Goal: Find specific page/section: Find specific page/section

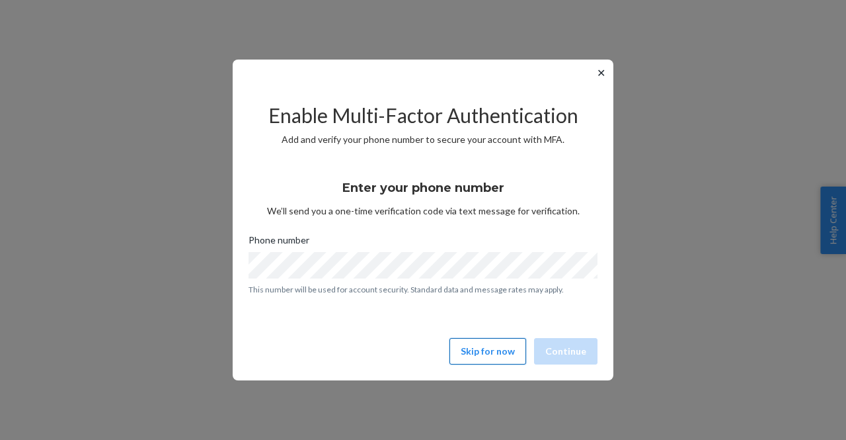
click at [494, 358] on button "Skip for now" at bounding box center [488, 351] width 77 height 26
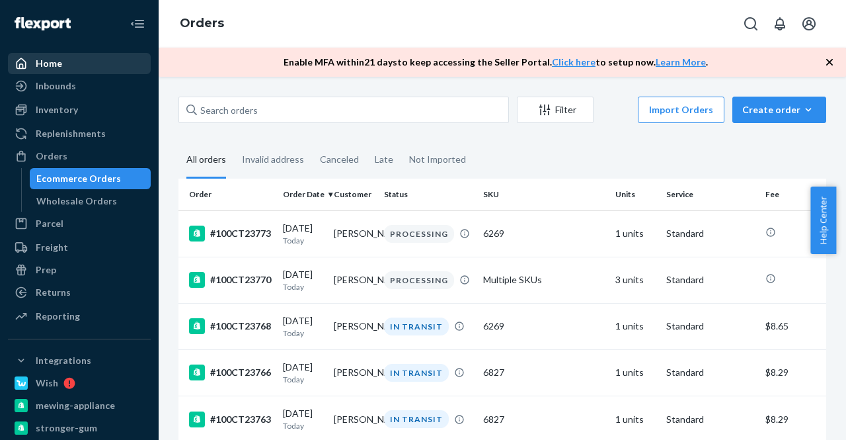
click at [79, 71] on div "Home" at bounding box center [79, 63] width 140 height 19
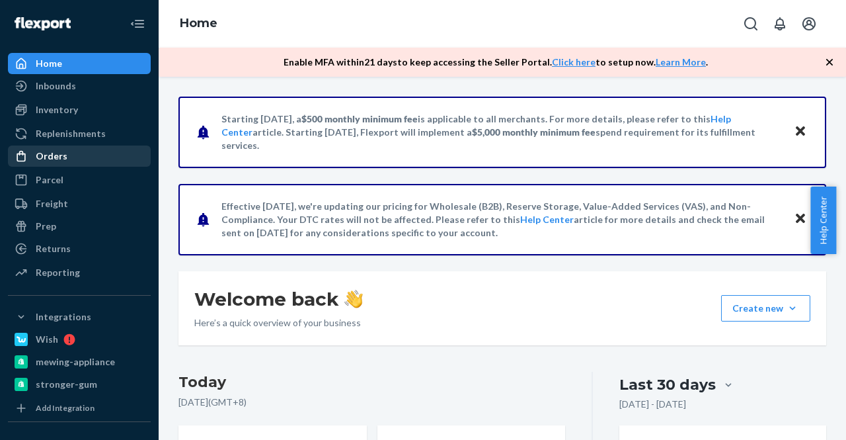
click at [79, 152] on div "Orders" at bounding box center [79, 156] width 140 height 19
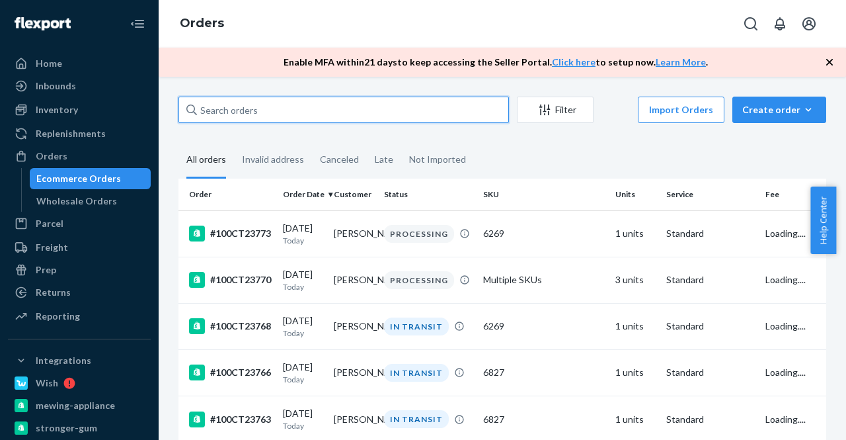
paste input "[PERSON_NAME]"
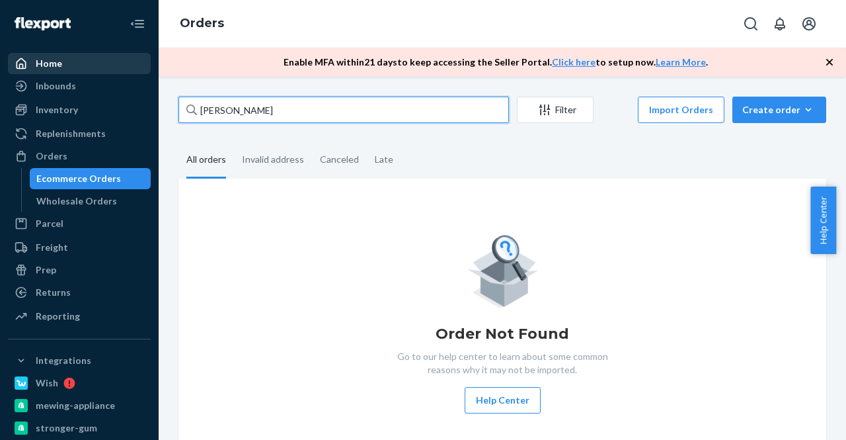
type input "[PERSON_NAME]"
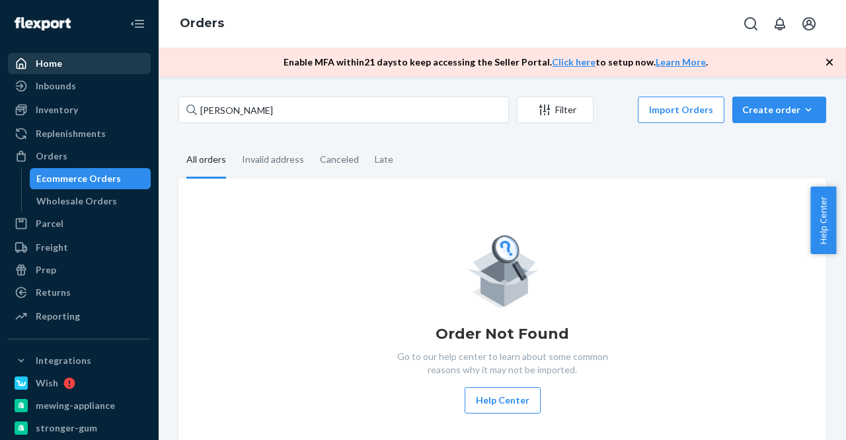
click at [126, 68] on div "Home" at bounding box center [79, 63] width 140 height 19
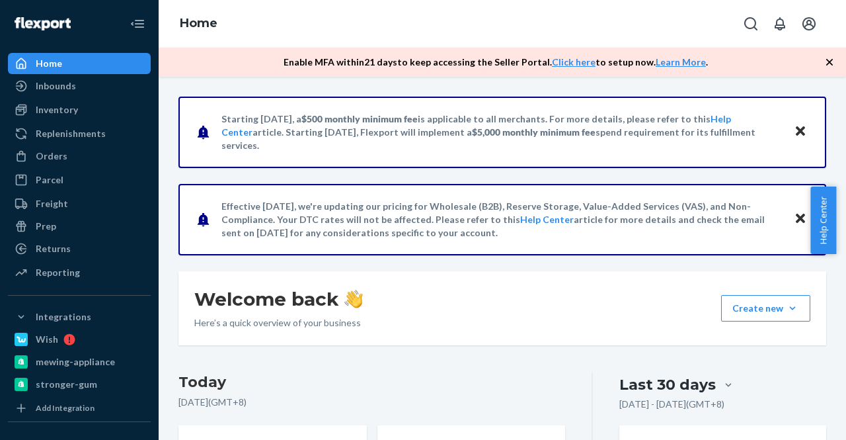
click at [829, 64] on icon "button" at bounding box center [829, 62] width 13 height 13
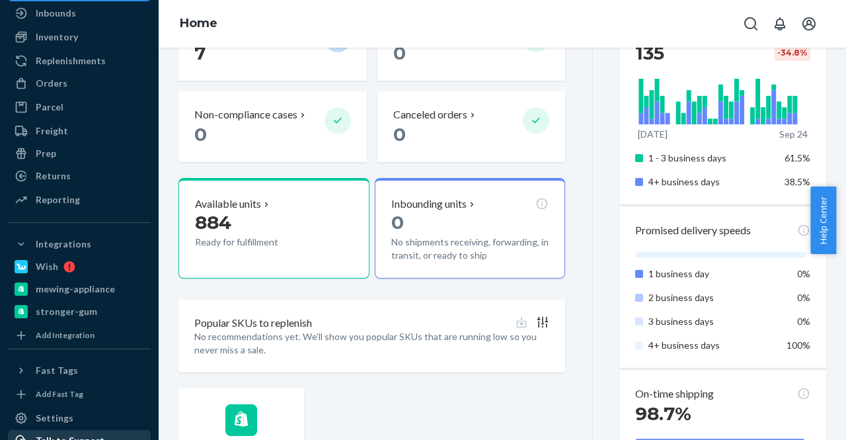
scroll to position [132, 0]
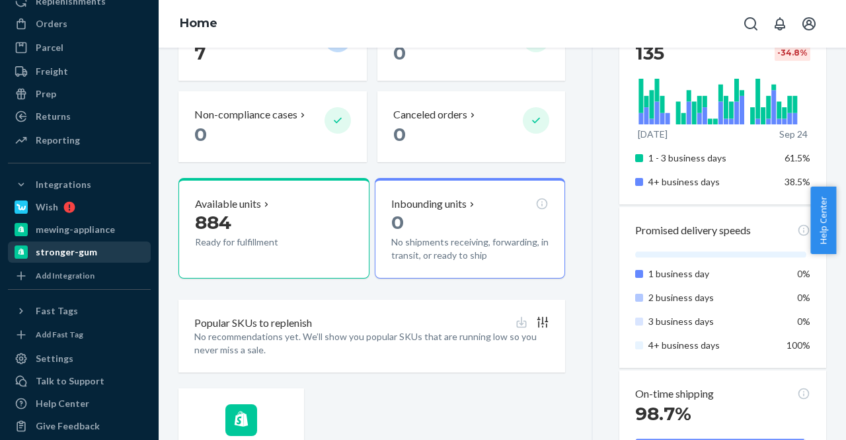
click at [78, 249] on div "stronger-gum" at bounding box center [66, 251] width 61 height 13
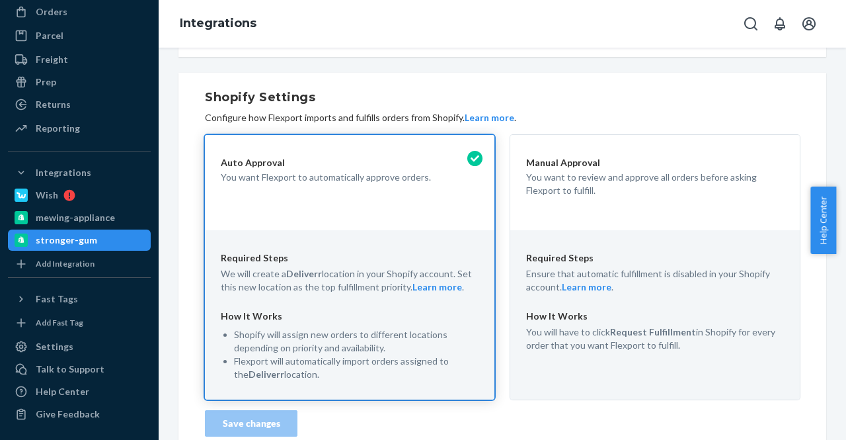
scroll to position [272, 0]
